Goal: Information Seeking & Learning: Learn about a topic

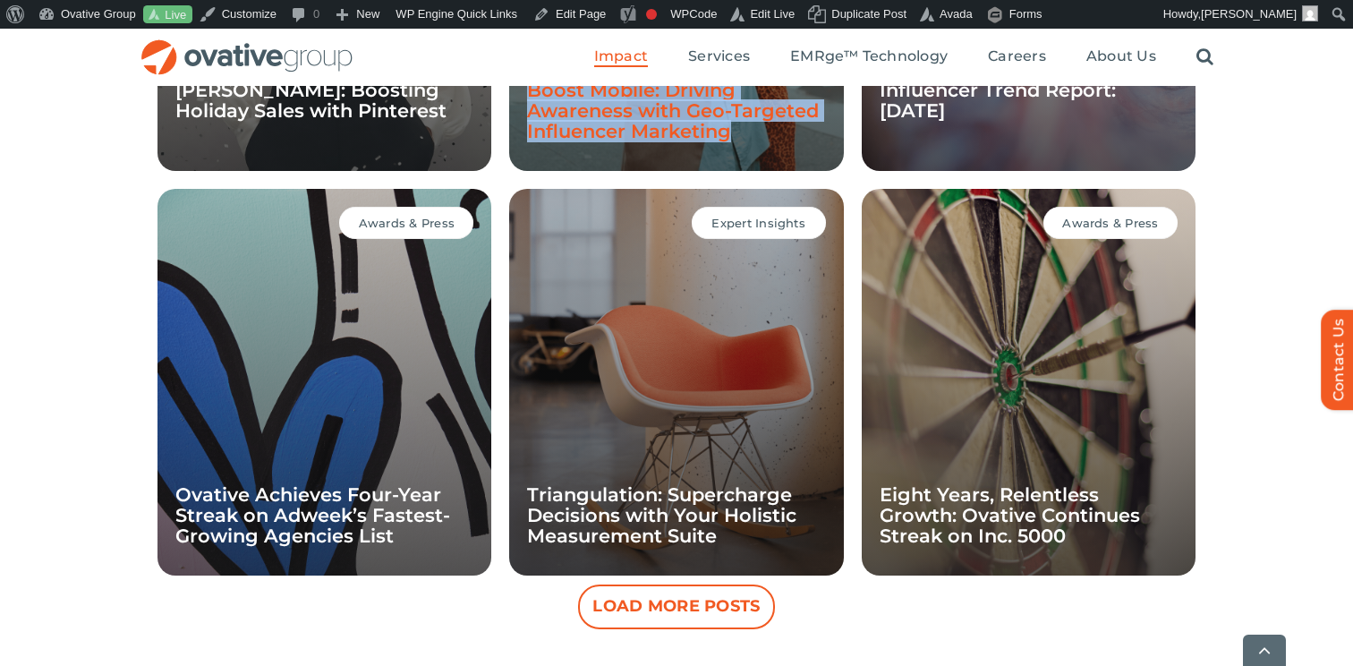
scroll to position [1623, 0]
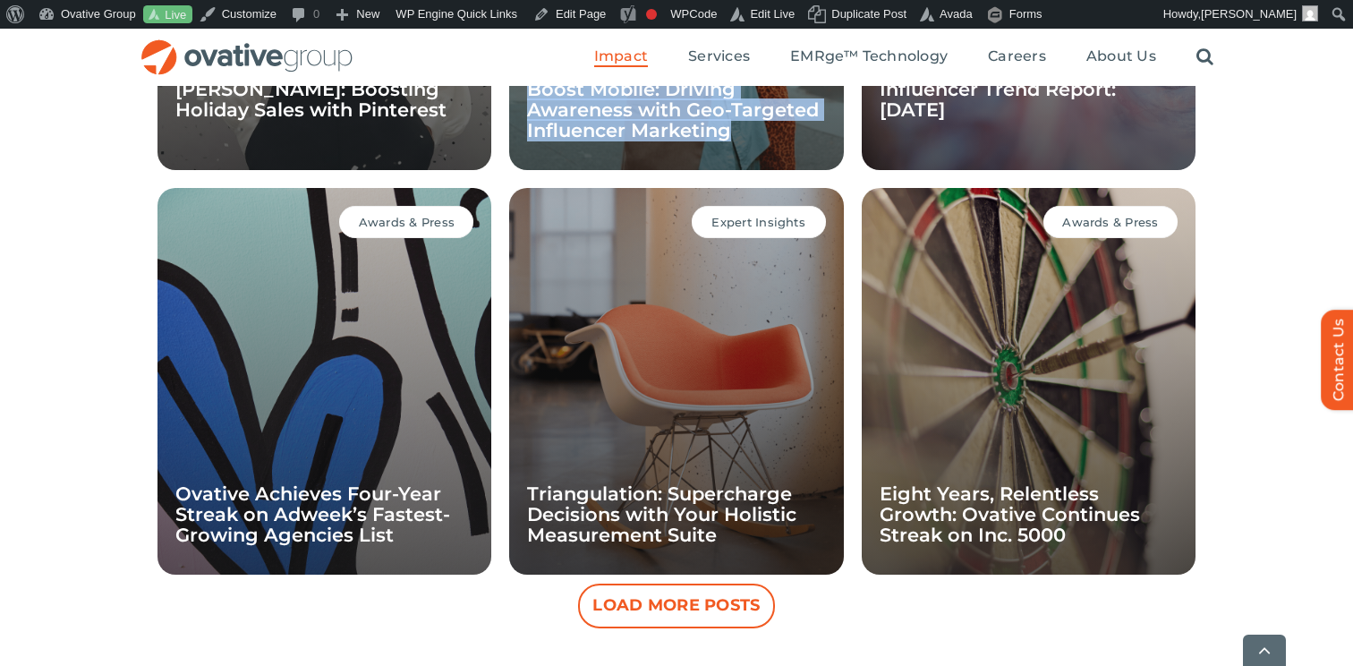
click at [652, 611] on button "Load More Posts" at bounding box center [676, 606] width 197 height 45
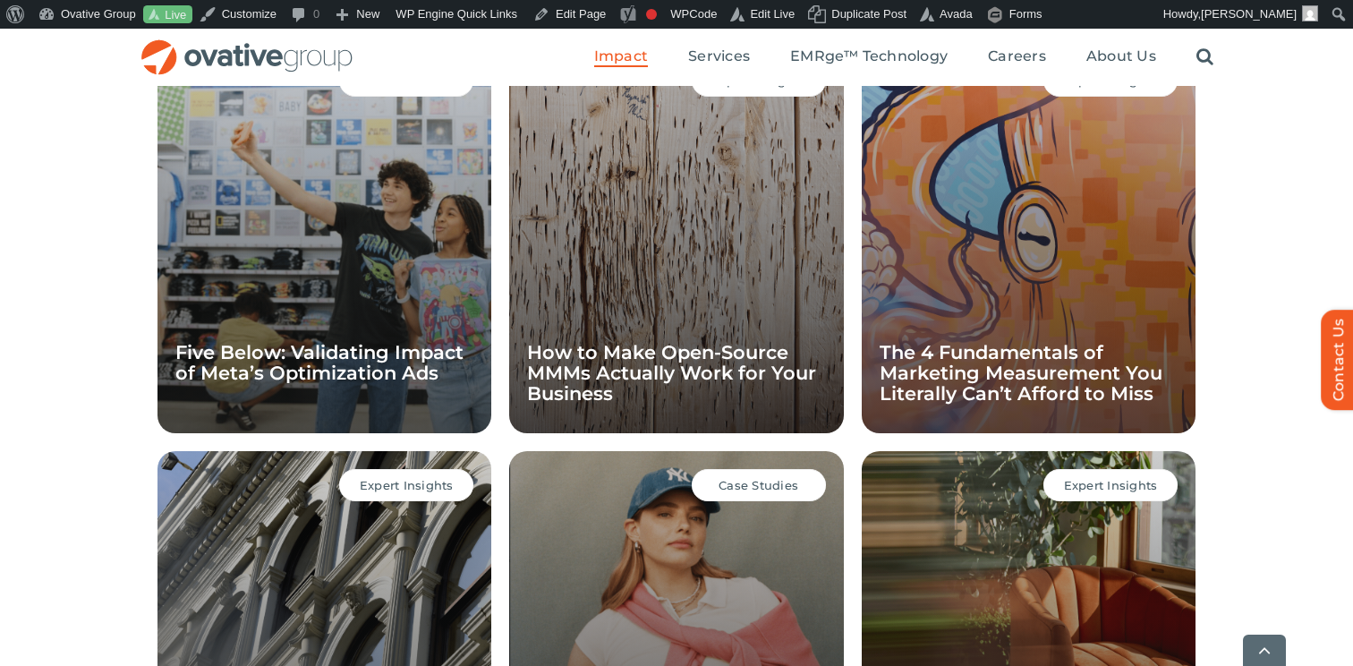
scroll to position [2179, 0]
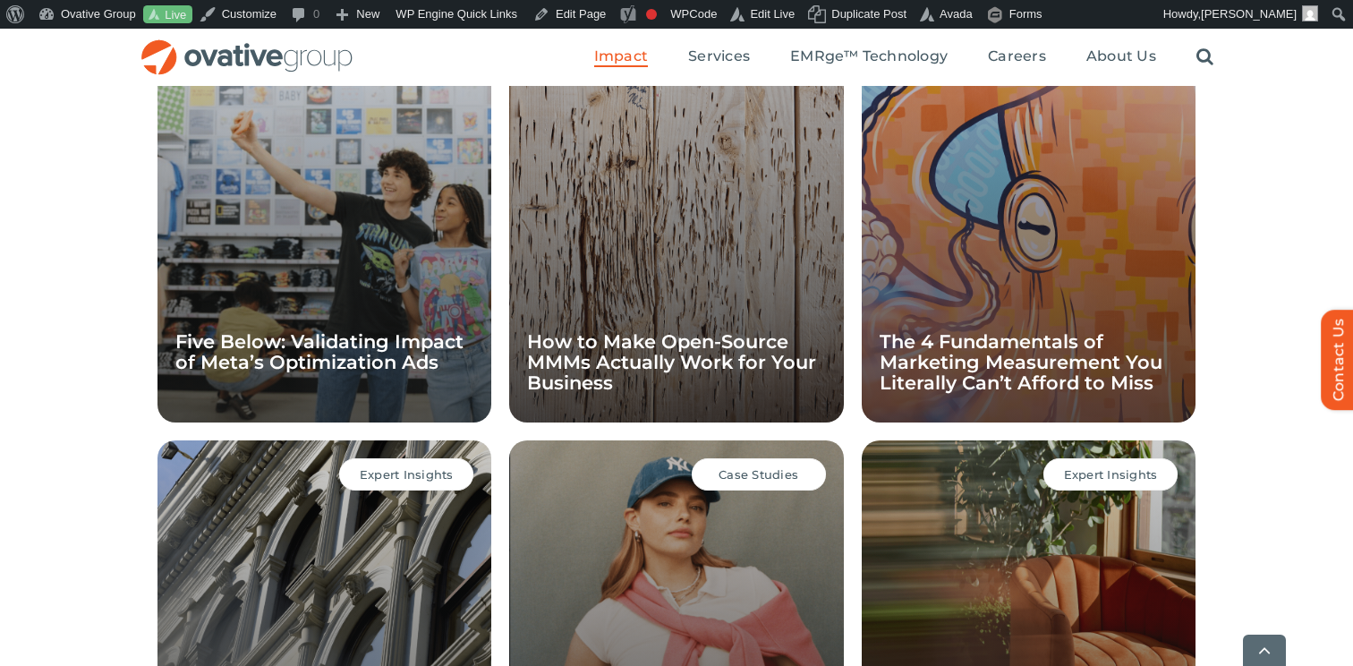
click at [1266, 280] on div "All Case Studies Expert Insights Awards & Press Case Studies [PERSON_NAME]: Boo…" at bounding box center [676, 6] width 1353 height 1750
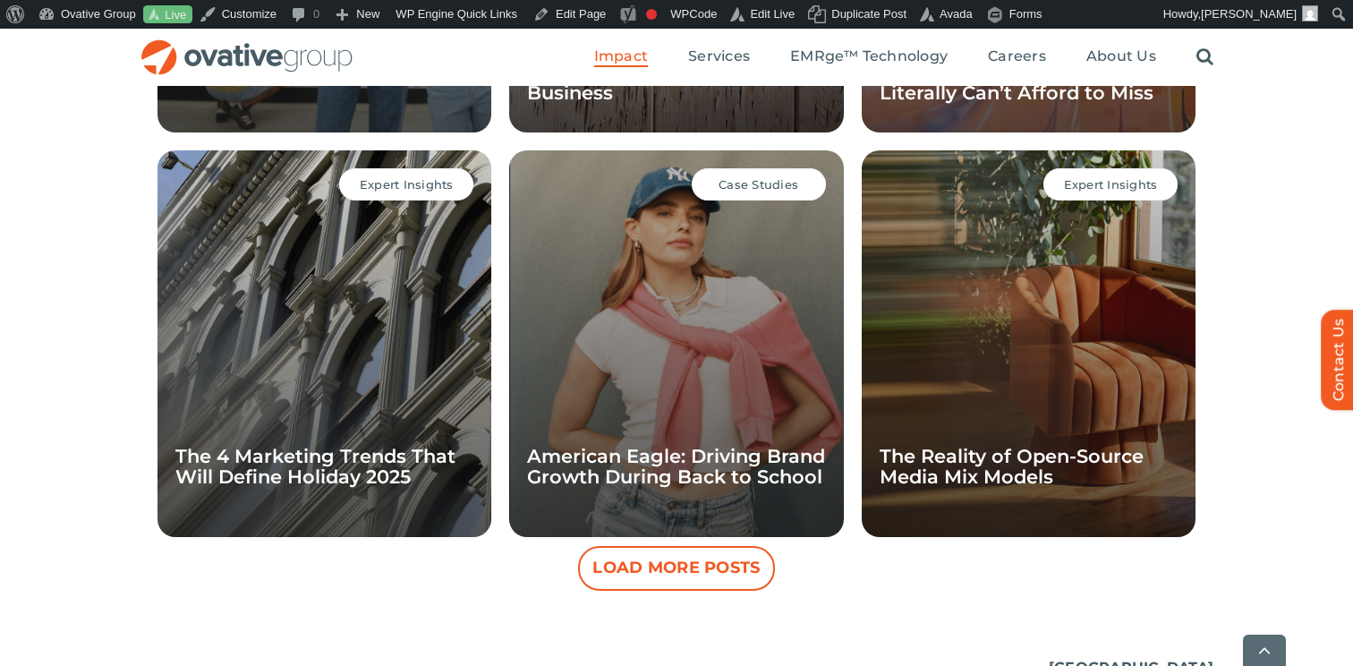
scroll to position [2489, 0]
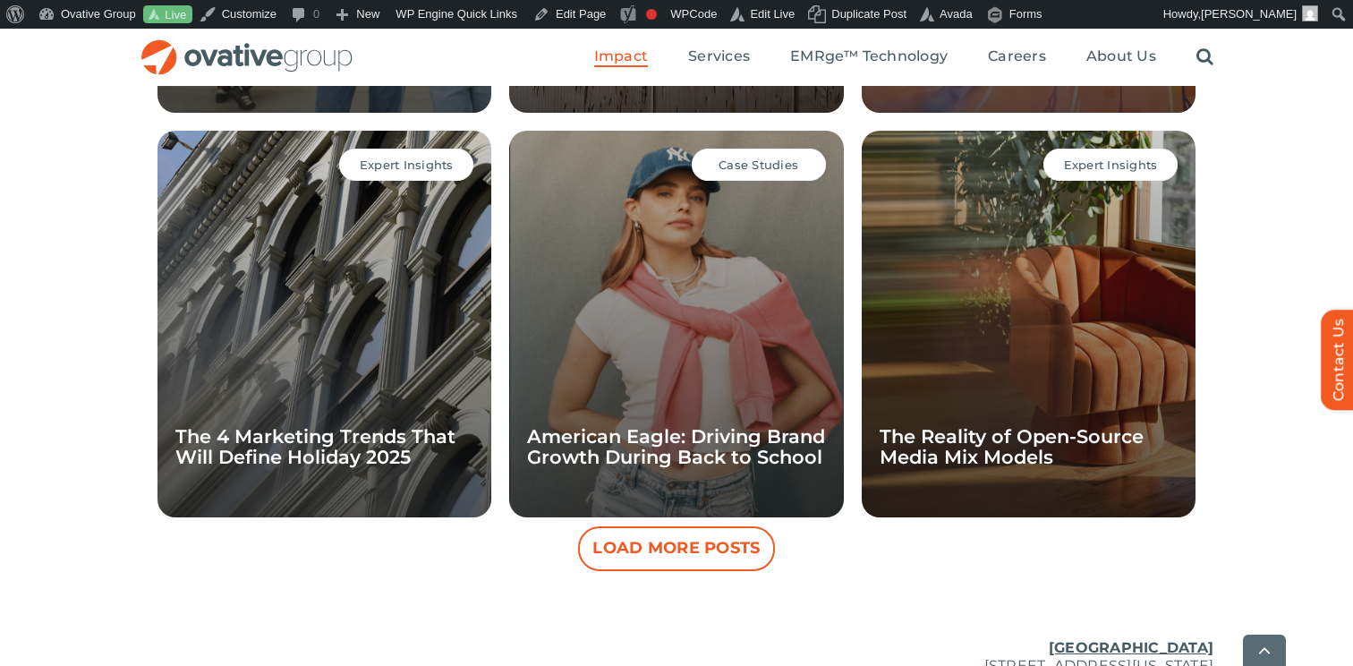
click at [640, 556] on button "Load More Posts" at bounding box center [676, 548] width 197 height 45
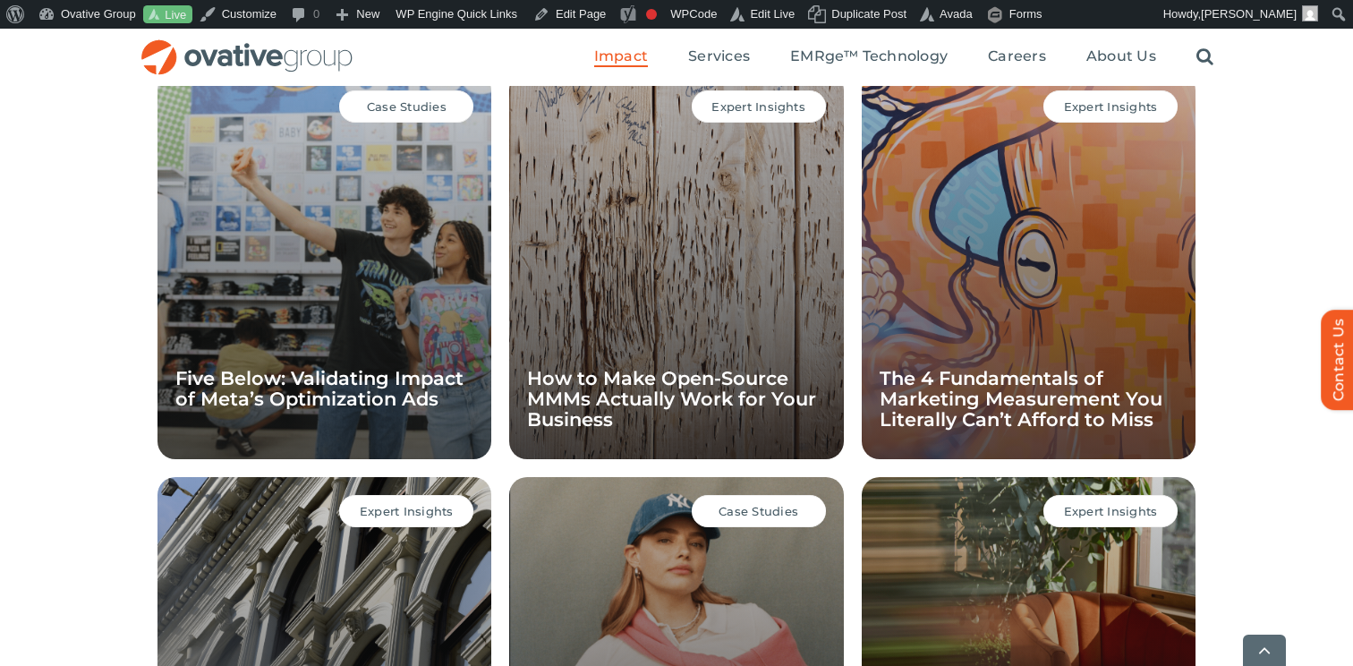
scroll to position [2177, 0]
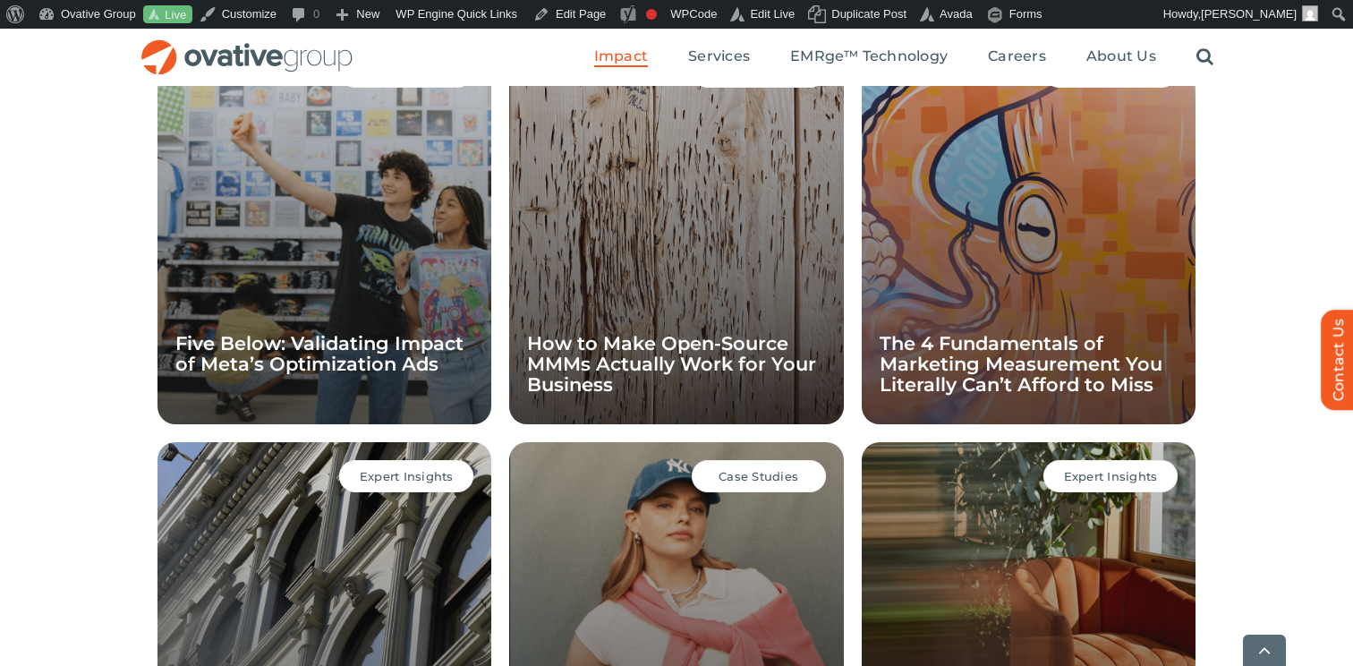
click at [1277, 377] on div "All Case Studies Expert Insights Awards & Press Case Studies [PERSON_NAME]: Boo…" at bounding box center [676, 412] width 1353 height 2559
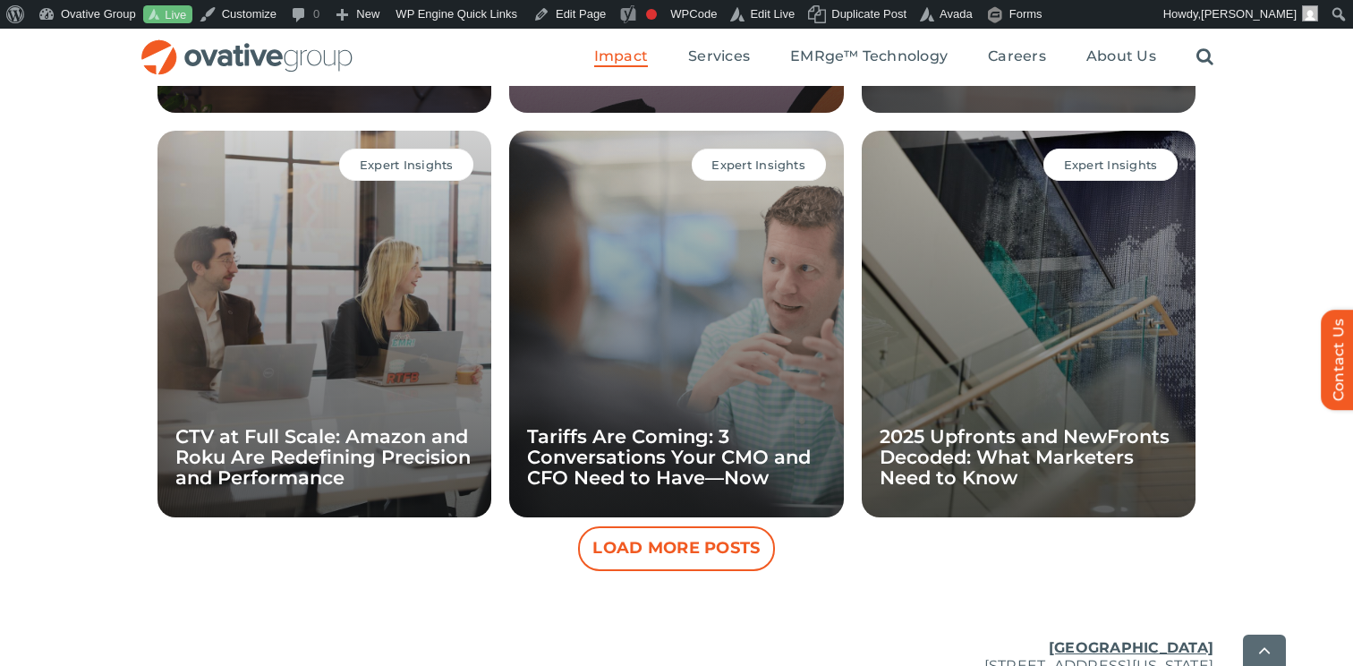
scroll to position [3300, 0]
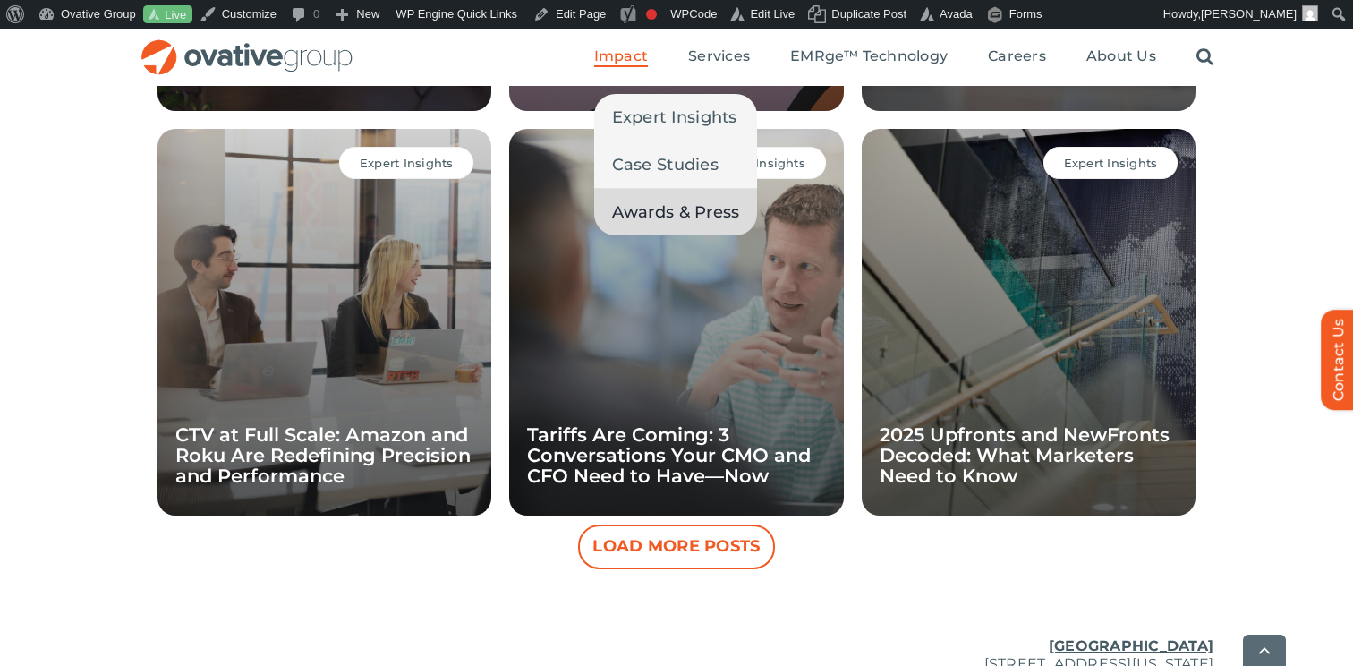
click at [650, 223] on span "Awards & Press" at bounding box center [676, 212] width 128 height 25
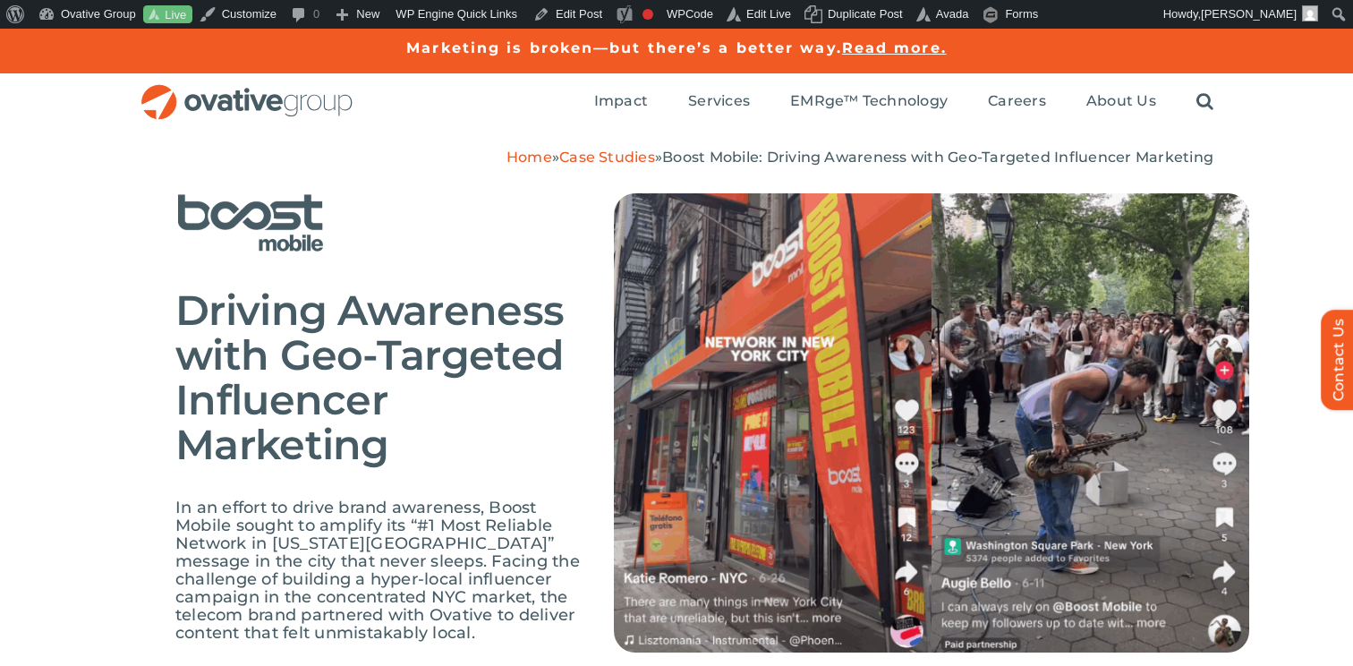
click at [444, 292] on span "Driving Awareness with Geo-Targeted Influencer Marketing" at bounding box center [369, 377] width 388 height 185
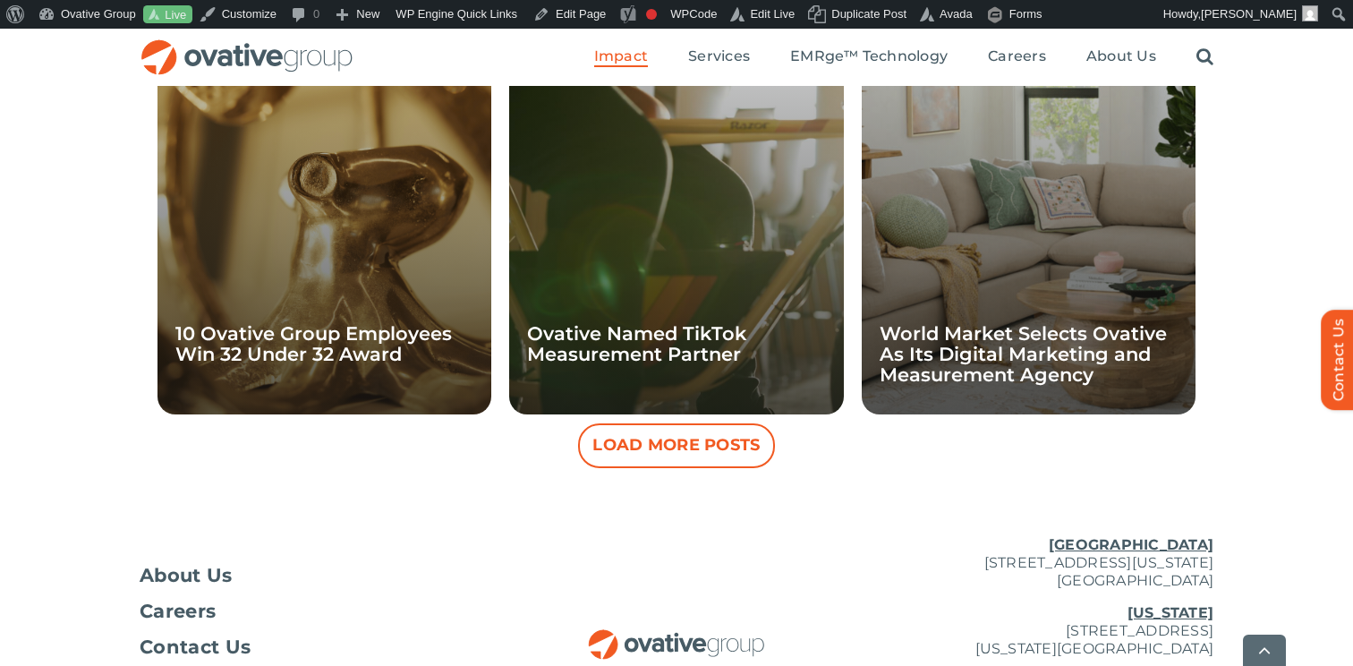
scroll to position [1735, 0]
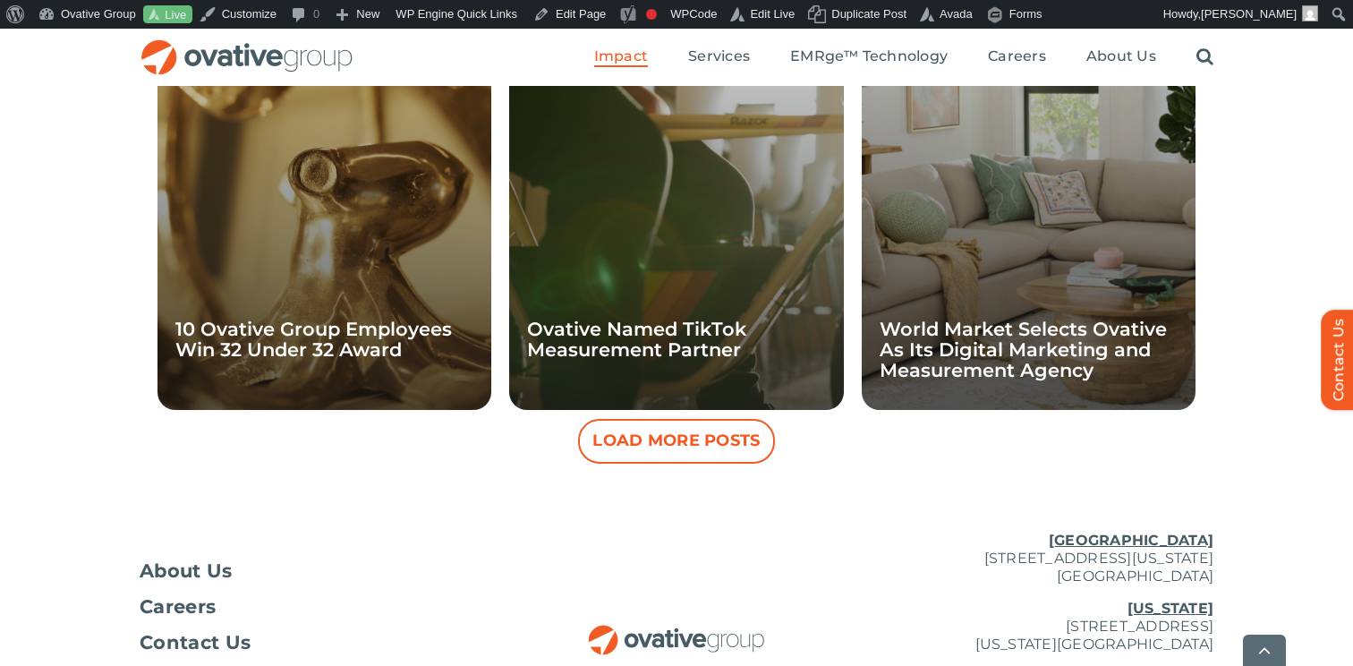
click at [648, 436] on button "Load More Posts" at bounding box center [676, 441] width 197 height 45
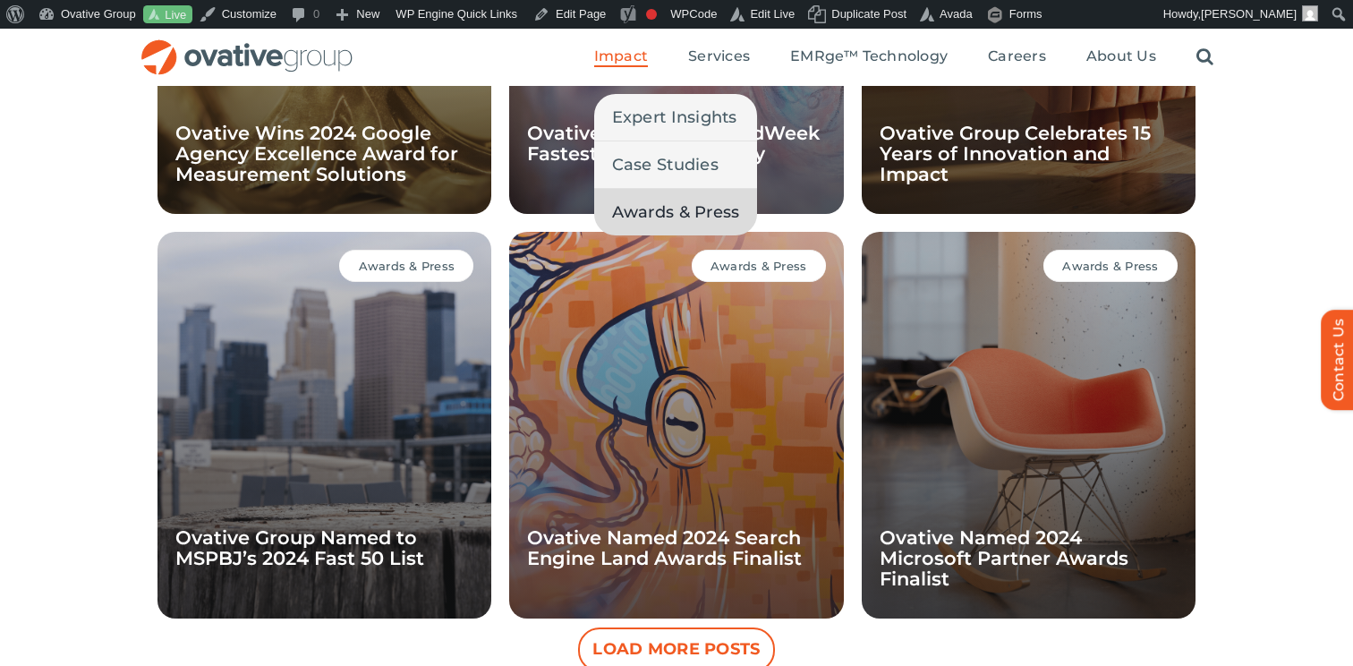
scroll to position [2335, 0]
click at [627, 124] on span "Expert Insights" at bounding box center [674, 117] width 125 height 25
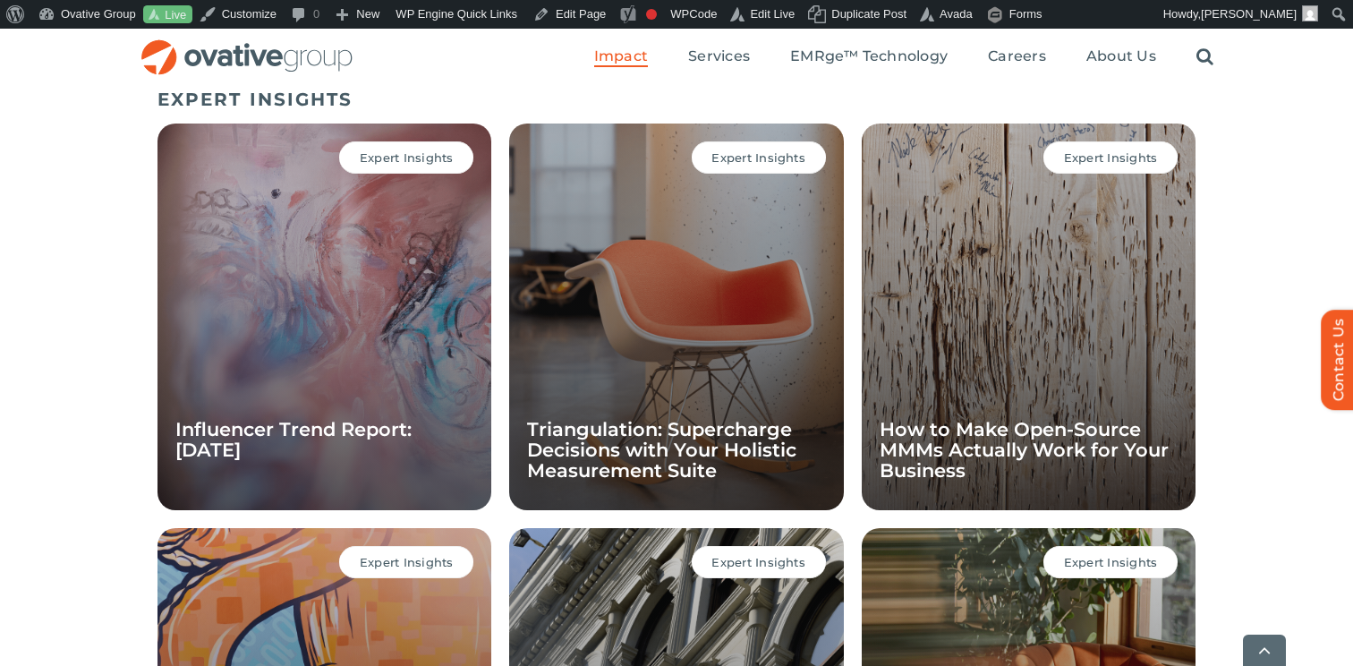
scroll to position [1233, 0]
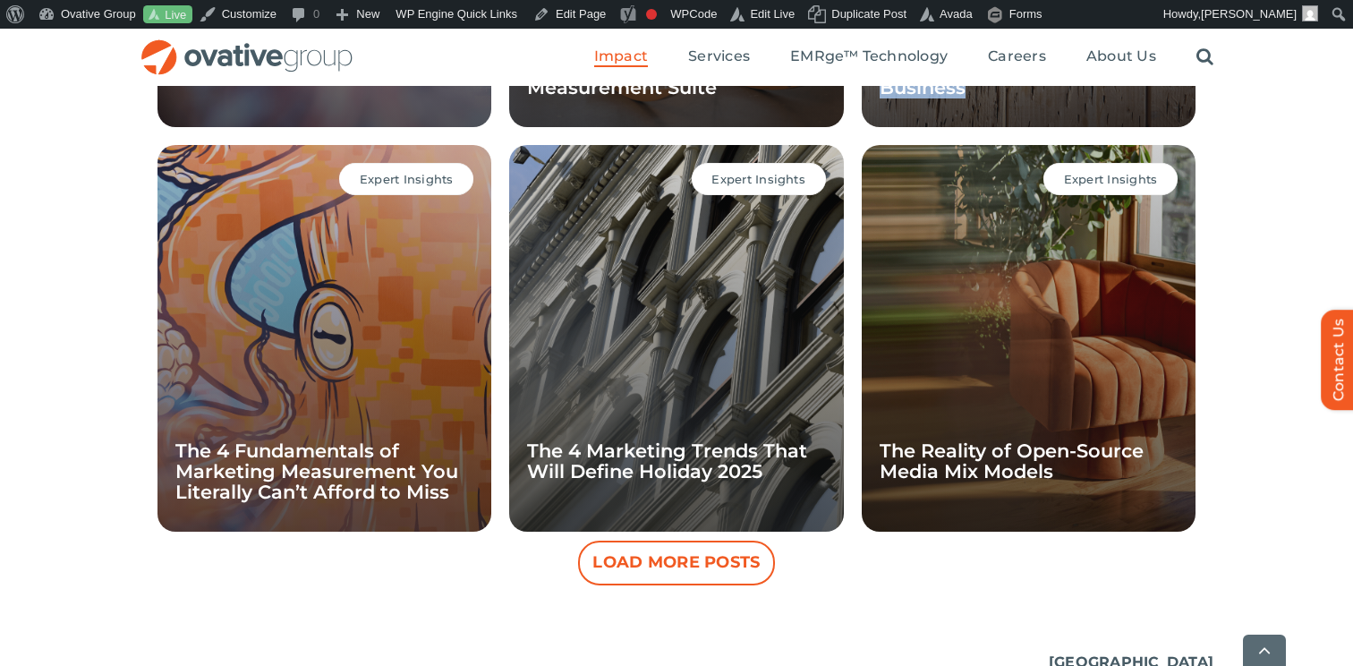
scroll to position [1621, 0]
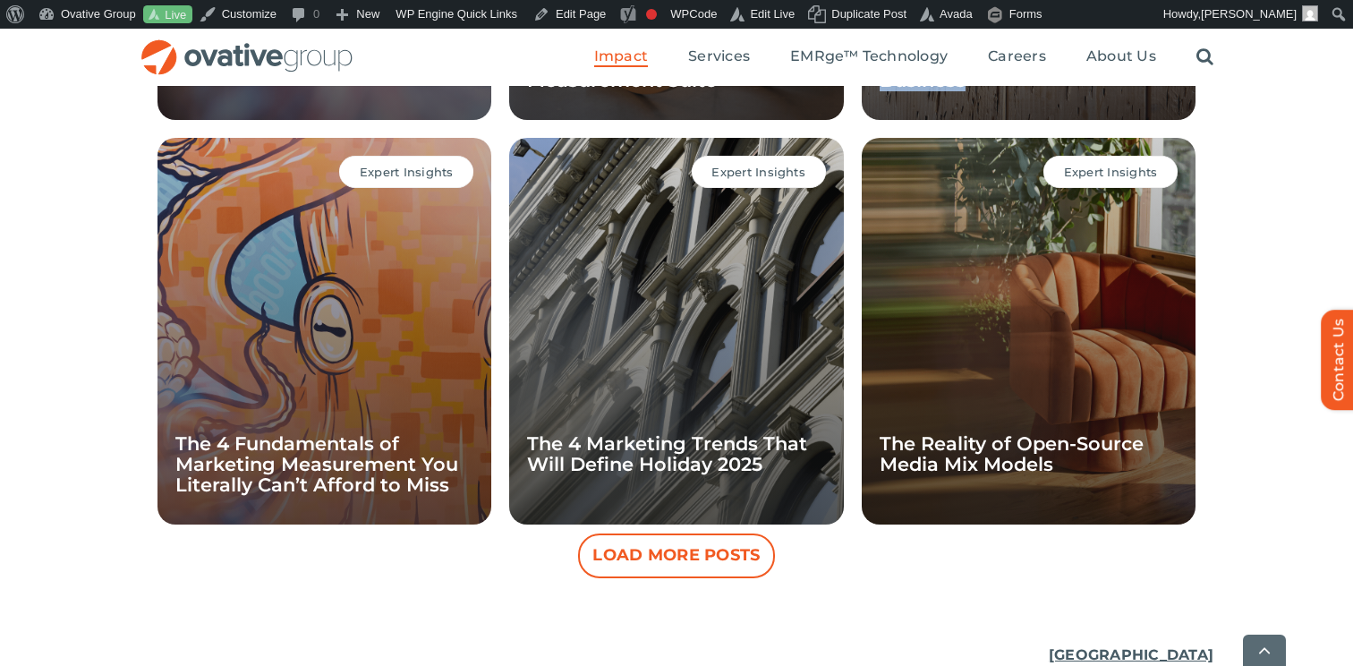
click at [725, 556] on button "Load More Posts" at bounding box center [676, 555] width 197 height 45
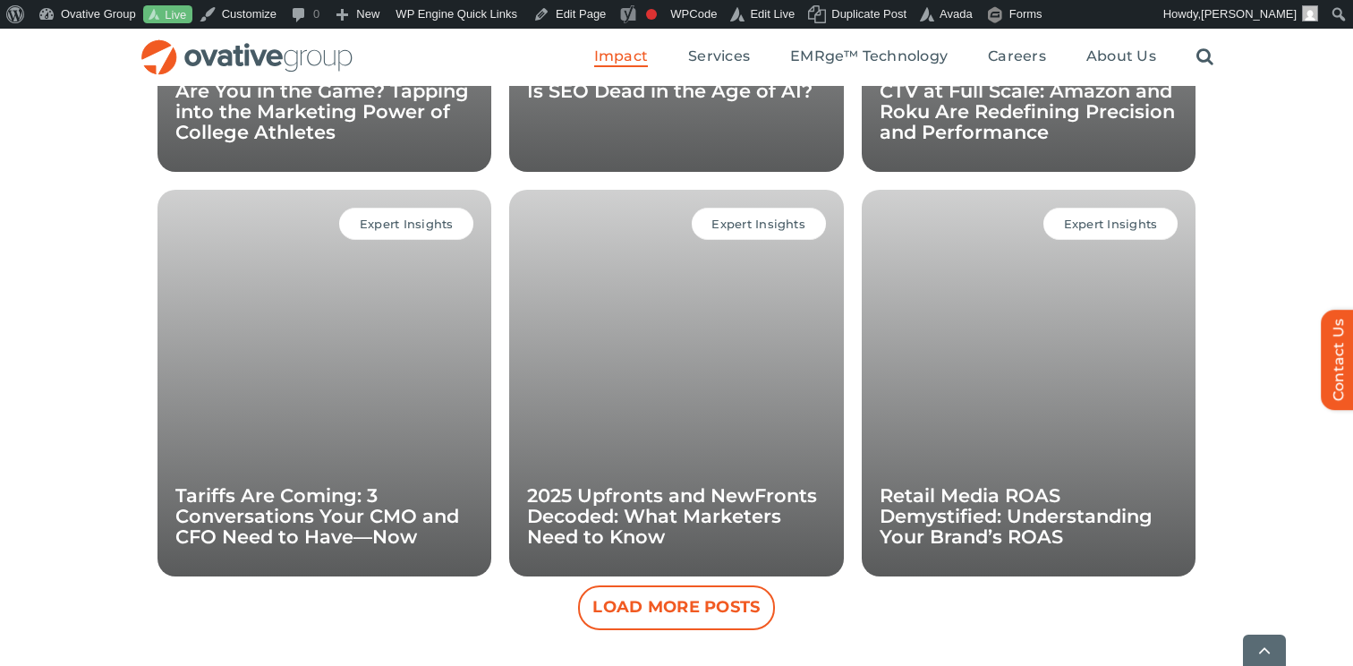
scroll to position [2446, 0]
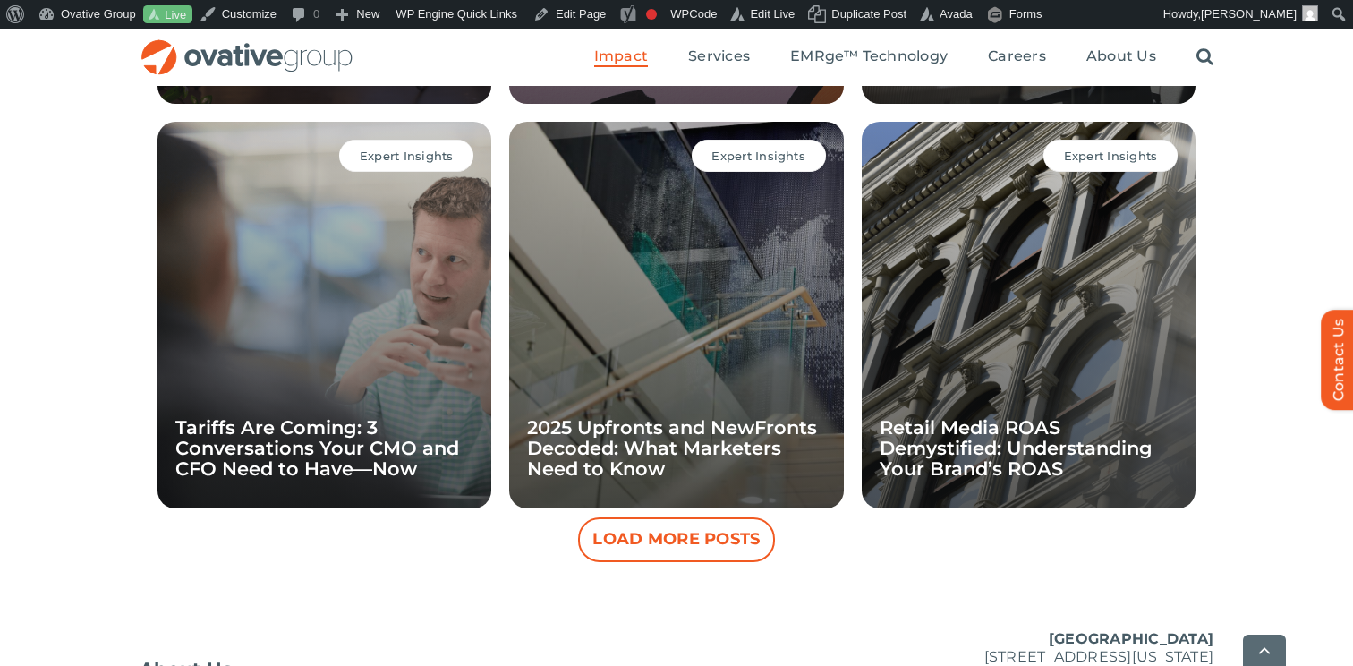
click at [717, 556] on button "Load More Posts" at bounding box center [676, 539] width 197 height 45
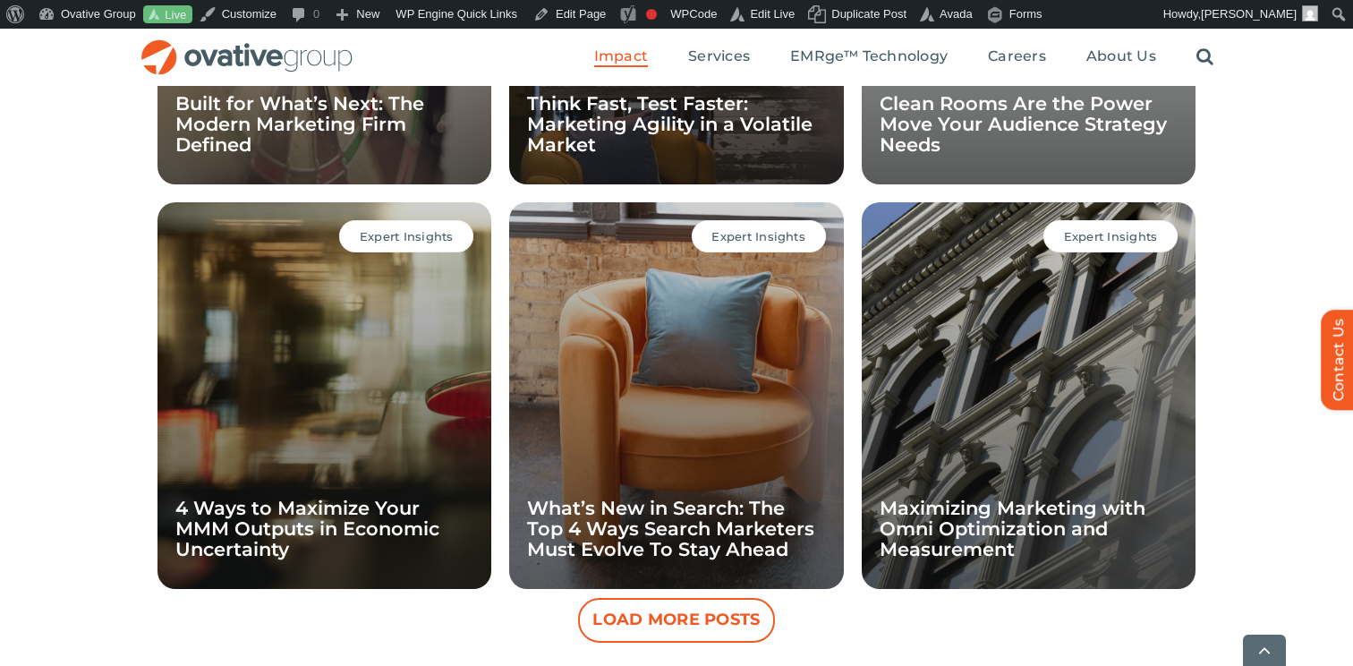
scroll to position [3185, 0]
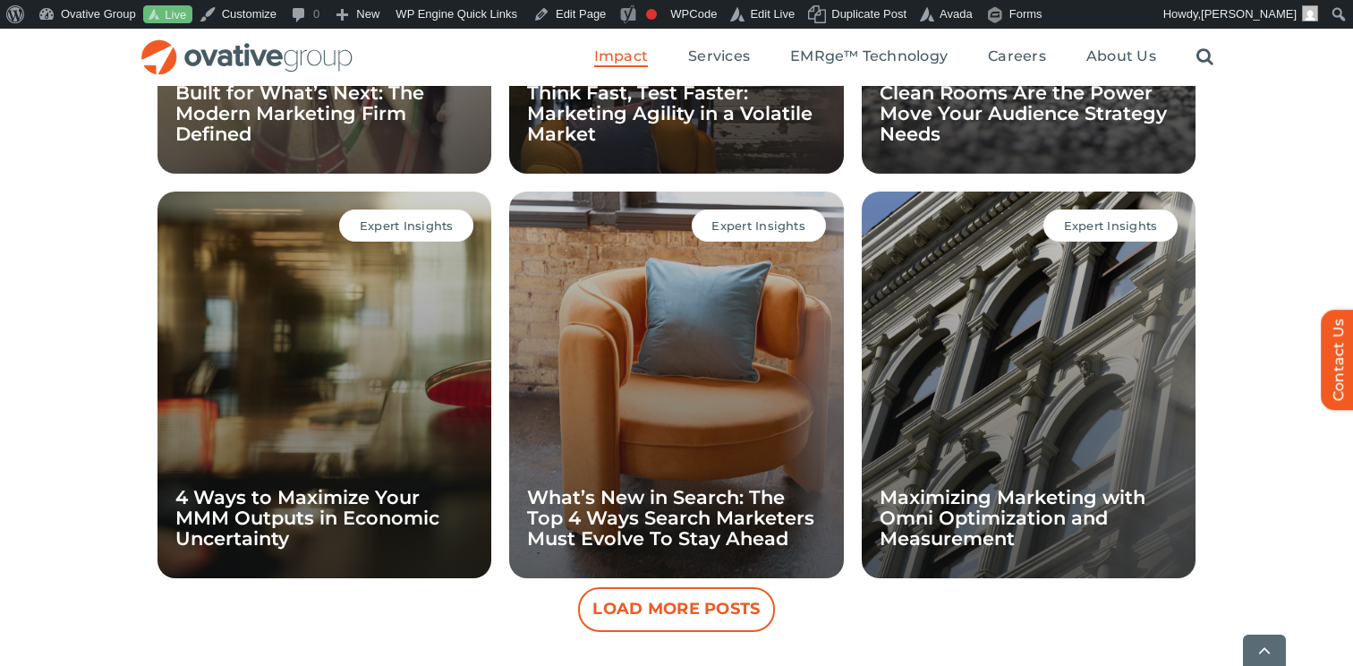
click at [729, 601] on button "Load More Posts" at bounding box center [676, 609] width 197 height 45
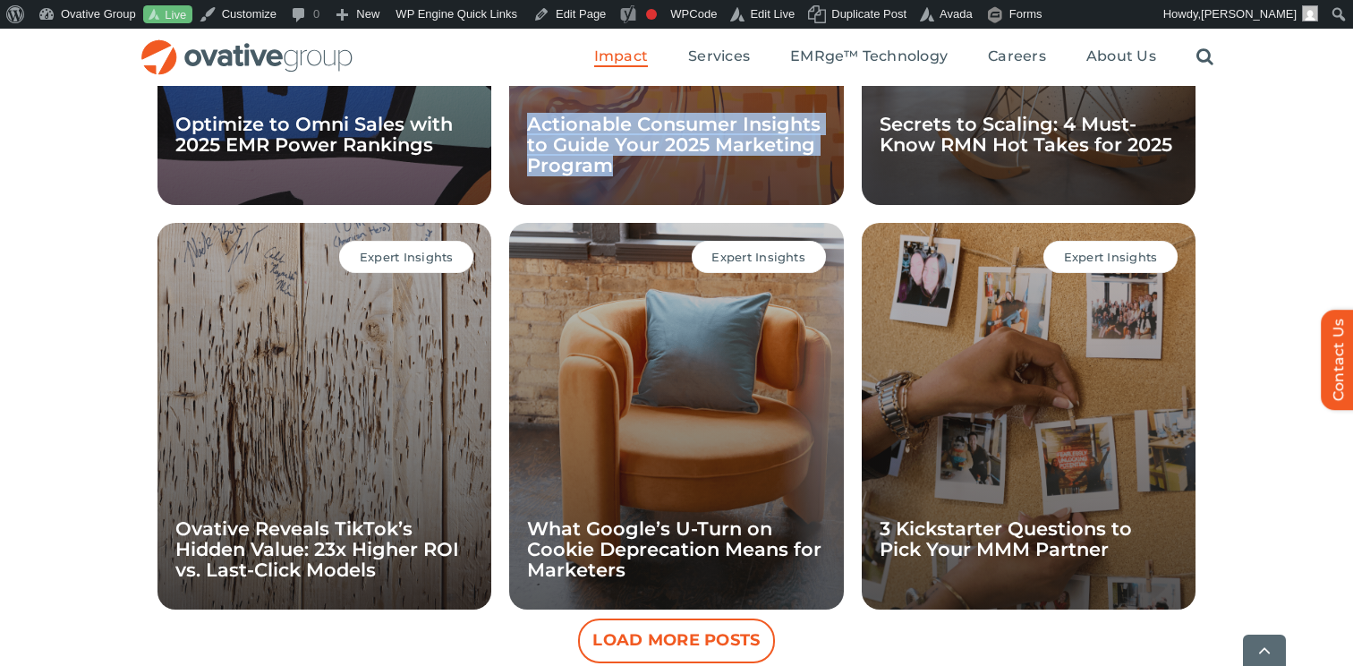
scroll to position [3976, 0]
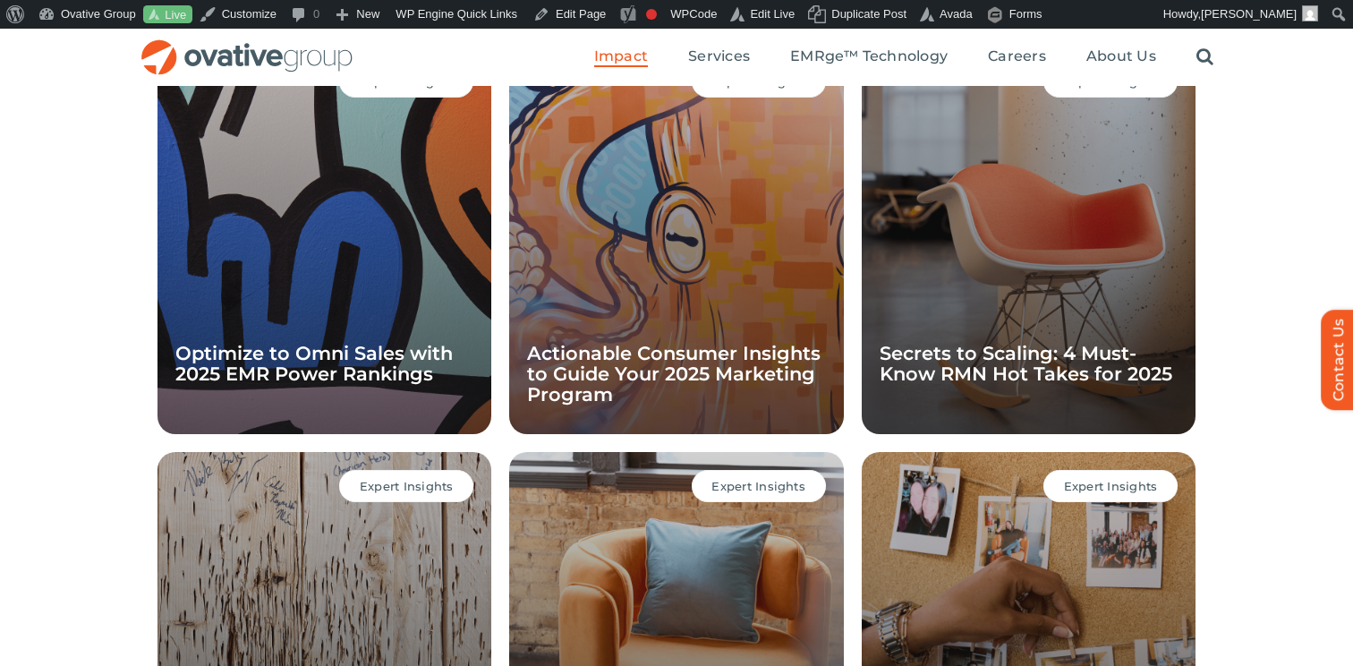
scroll to position [3730, 0]
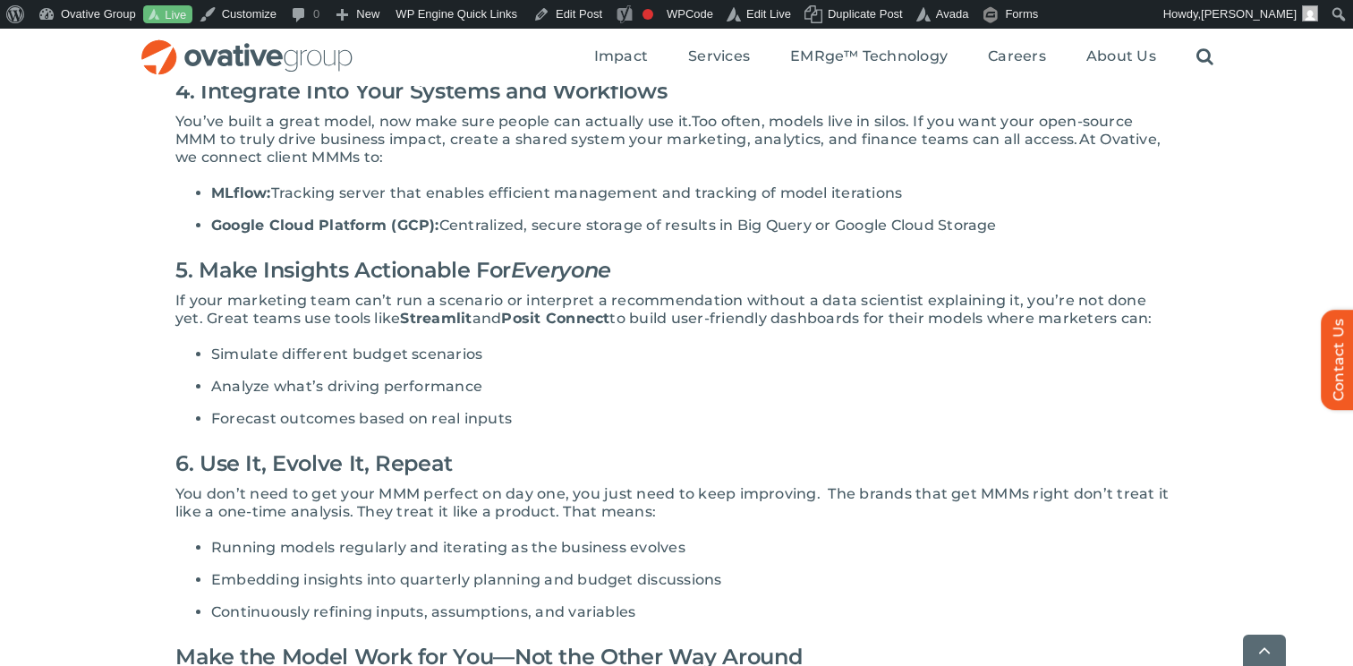
scroll to position [1310, 0]
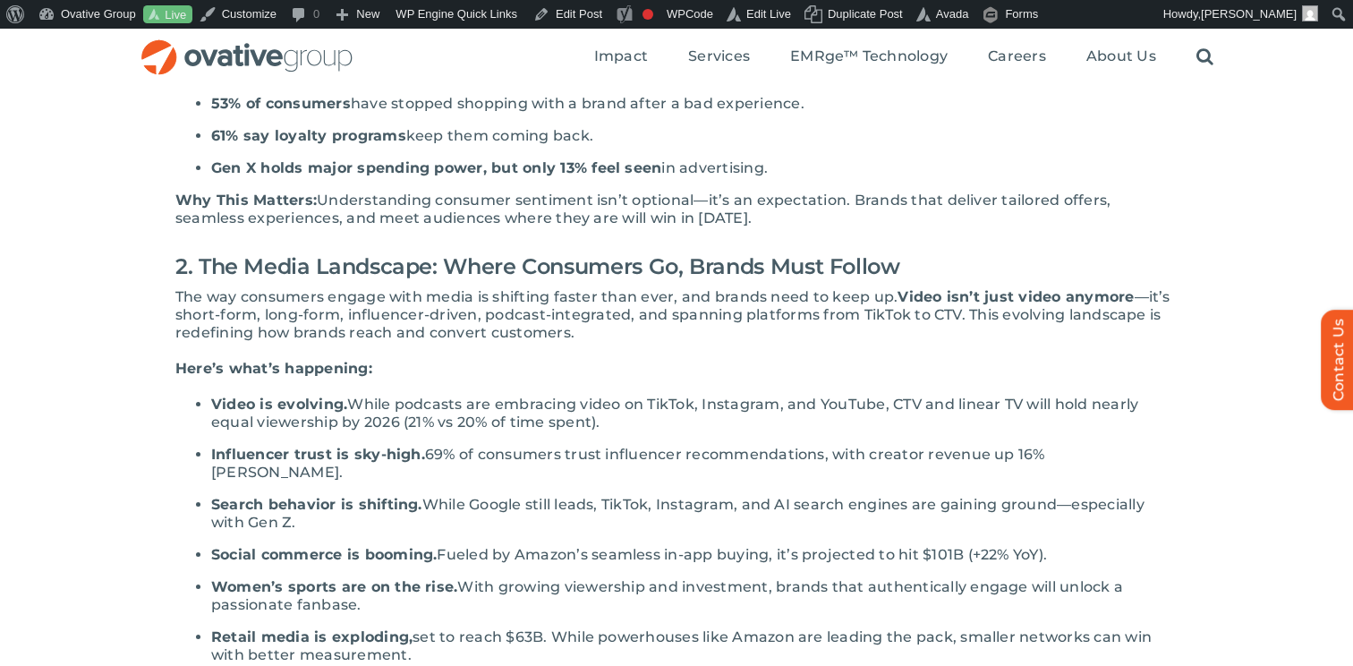
scroll to position [599, 0]
